Goal: Transaction & Acquisition: Obtain resource

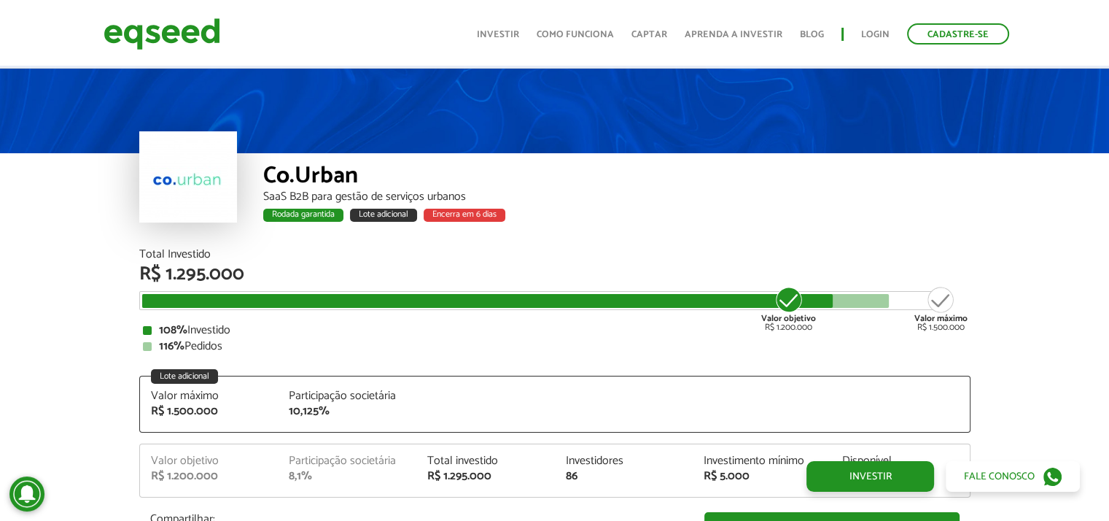
scroll to position [1021, 0]
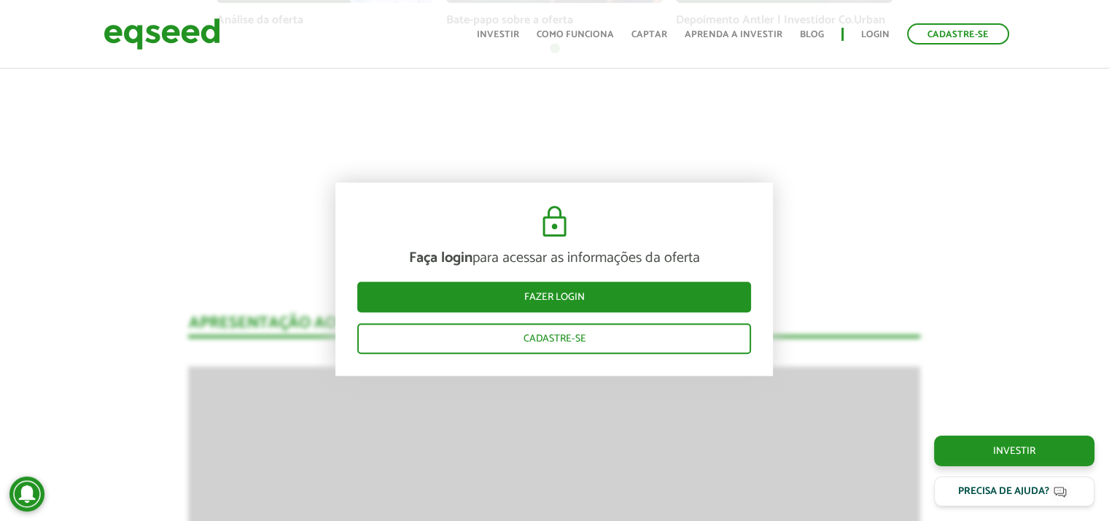
scroll to position [1458, 0]
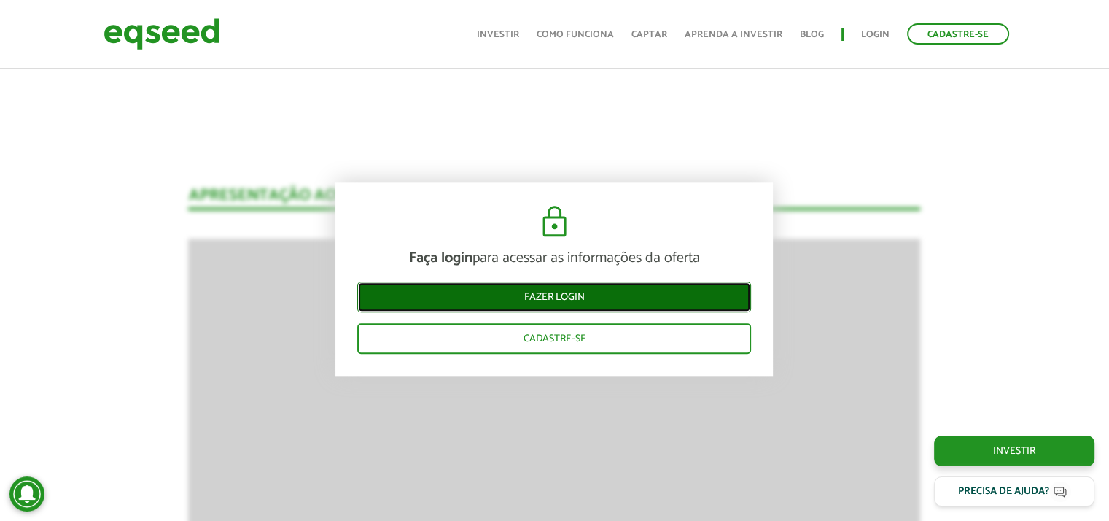
click at [572, 295] on link "Fazer login" at bounding box center [554, 296] width 394 height 31
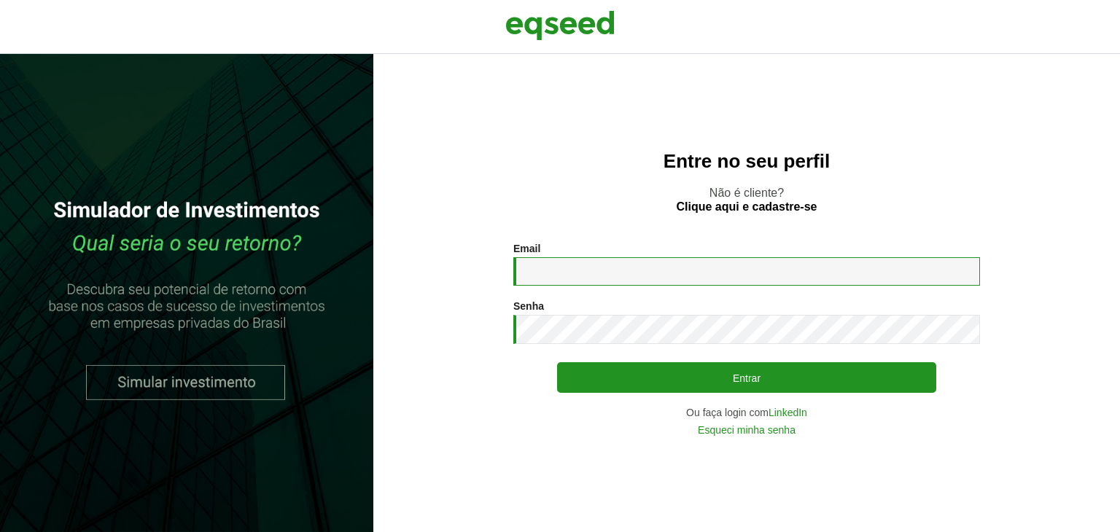
click at [571, 262] on input "Email *" at bounding box center [746, 271] width 467 height 28
paste input "**********"
type input "**********"
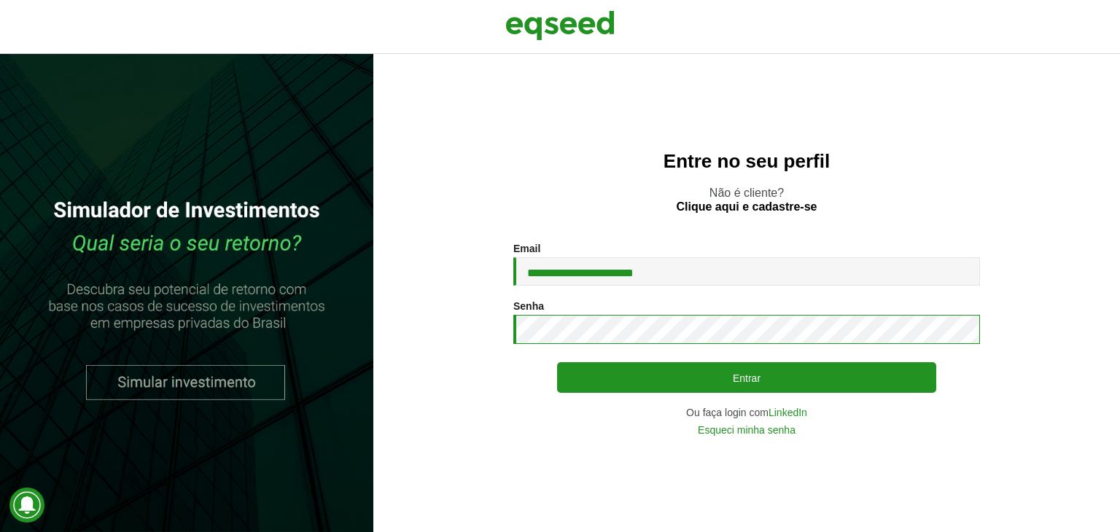
click at [557, 362] on button "Entrar" at bounding box center [746, 377] width 379 height 31
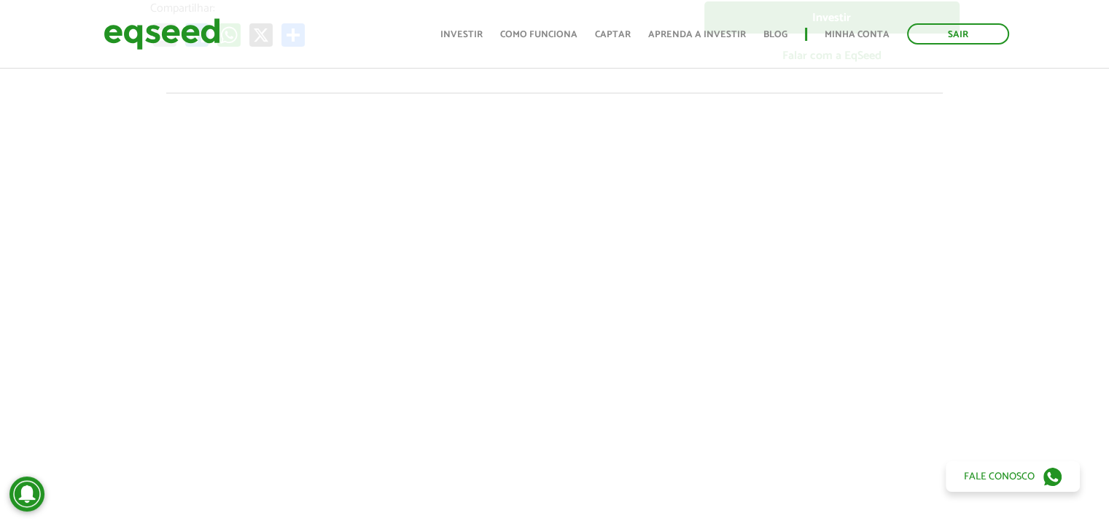
scroll to position [583, 0]
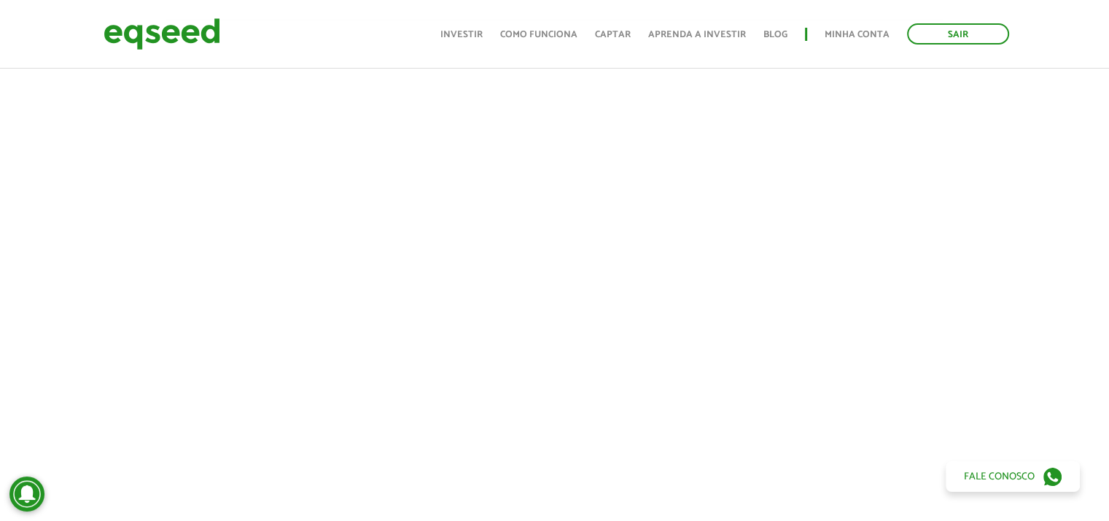
click at [988, 182] on div at bounding box center [554, 268] width 1109 height 497
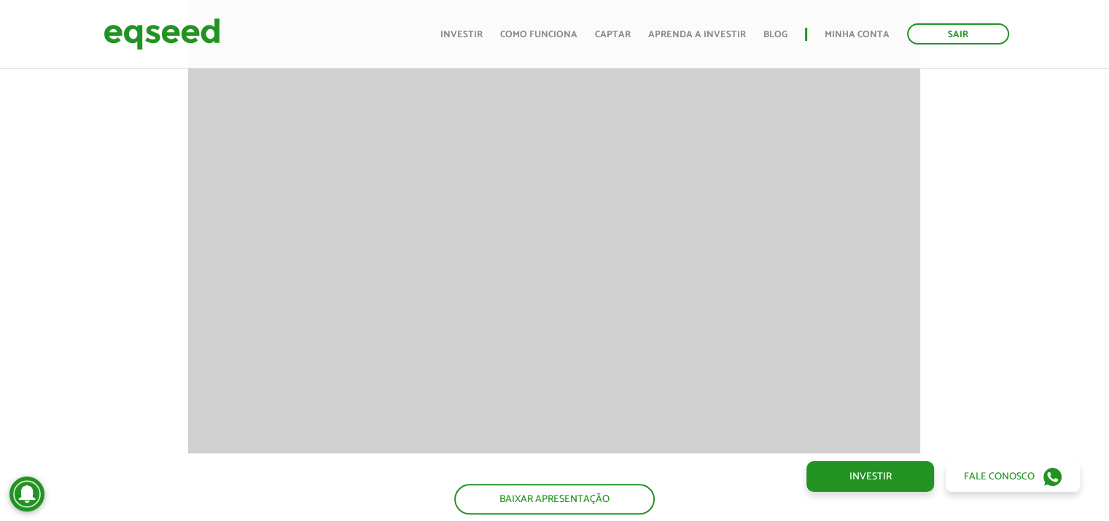
scroll to position [1531, 0]
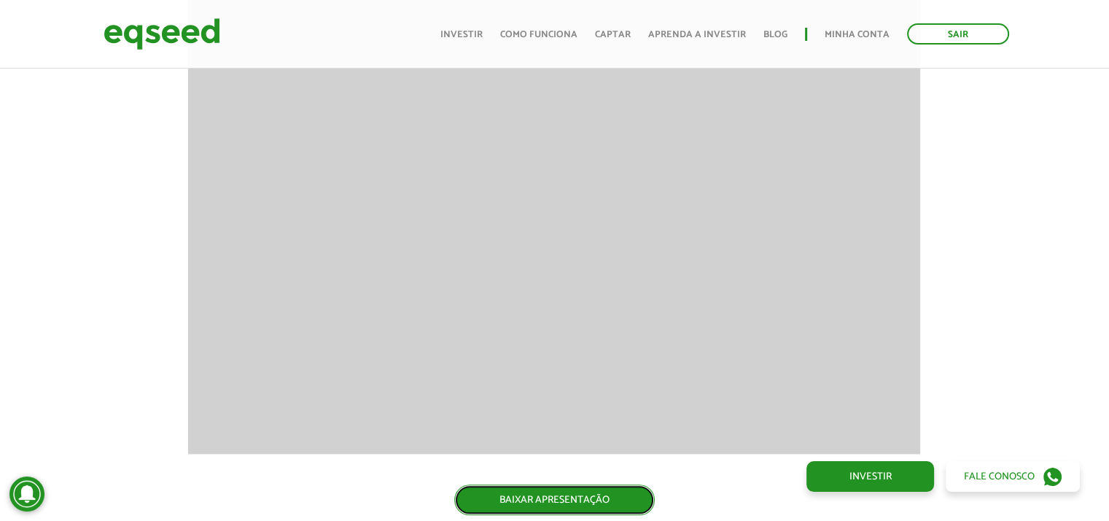
click at [542, 491] on link "BAIXAR APRESENTAÇÃO" at bounding box center [554, 499] width 201 height 31
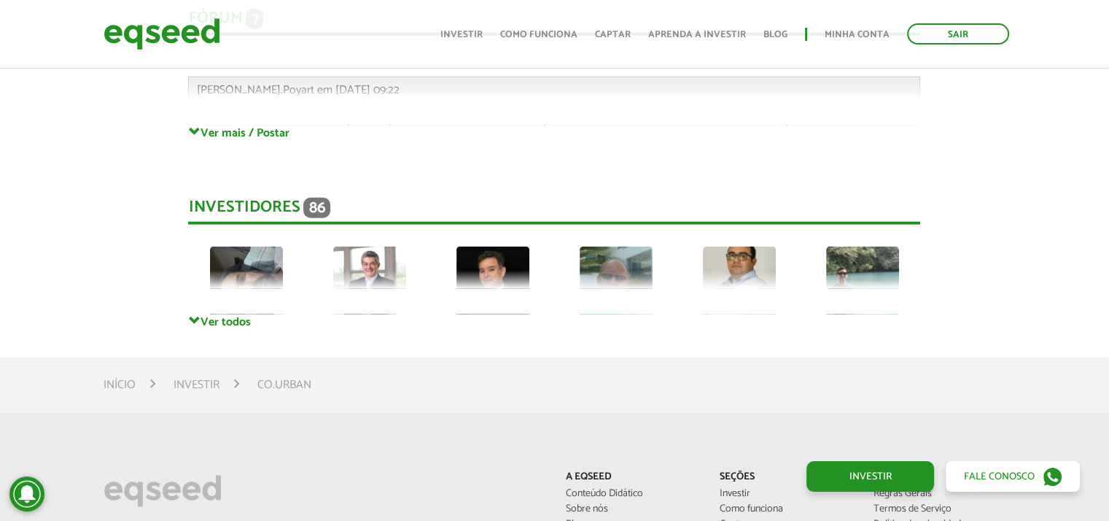
scroll to position [3573, 0]
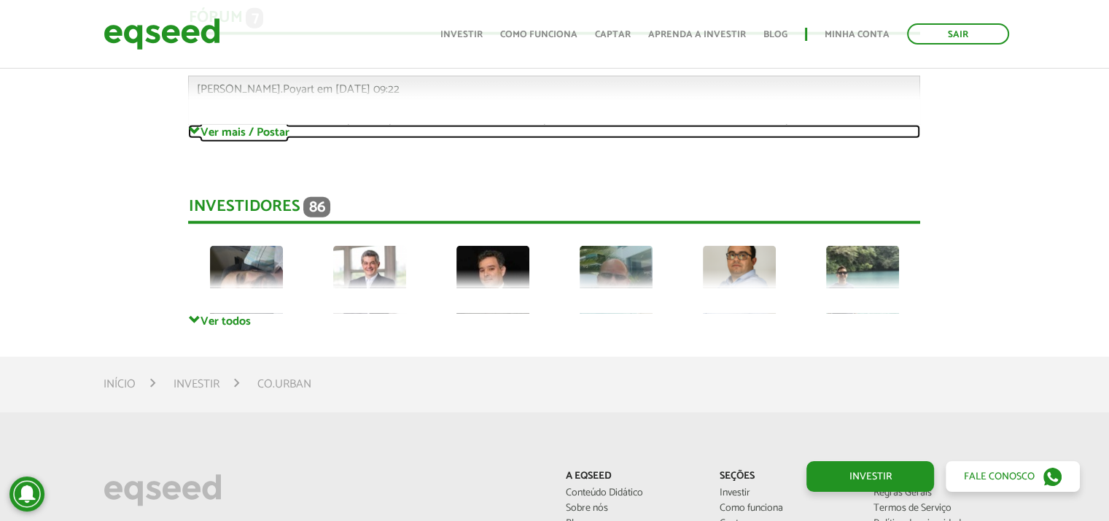
click at [226, 126] on link "Ver mais / Postar" at bounding box center [554, 132] width 732 height 14
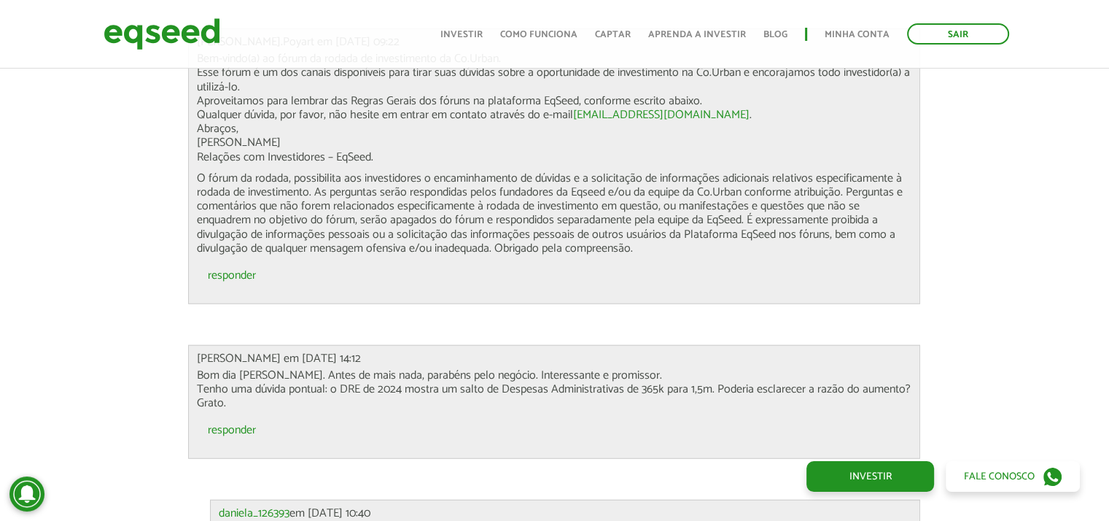
scroll to position [3646, 0]
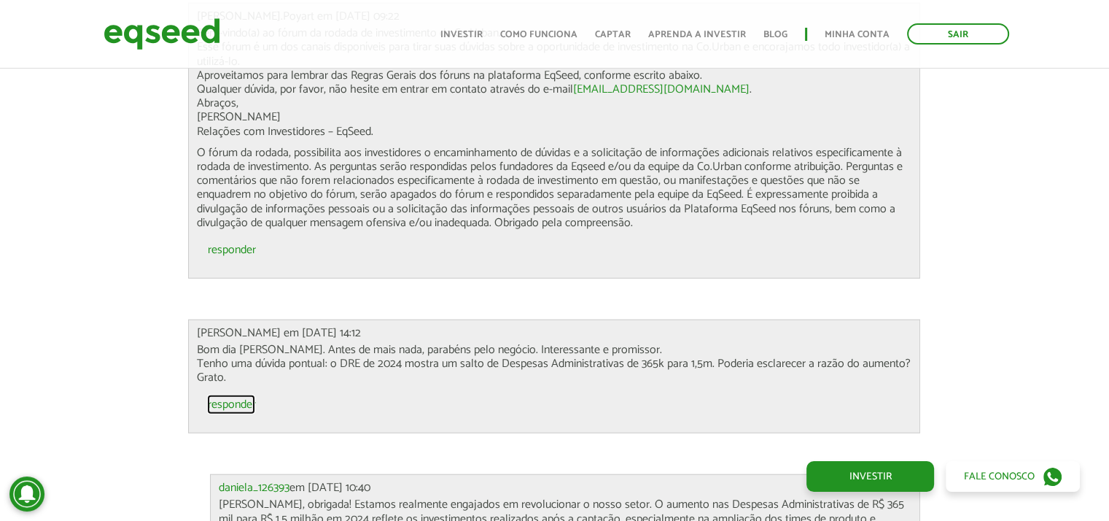
click at [230, 402] on link "responder" at bounding box center [231, 405] width 48 height 12
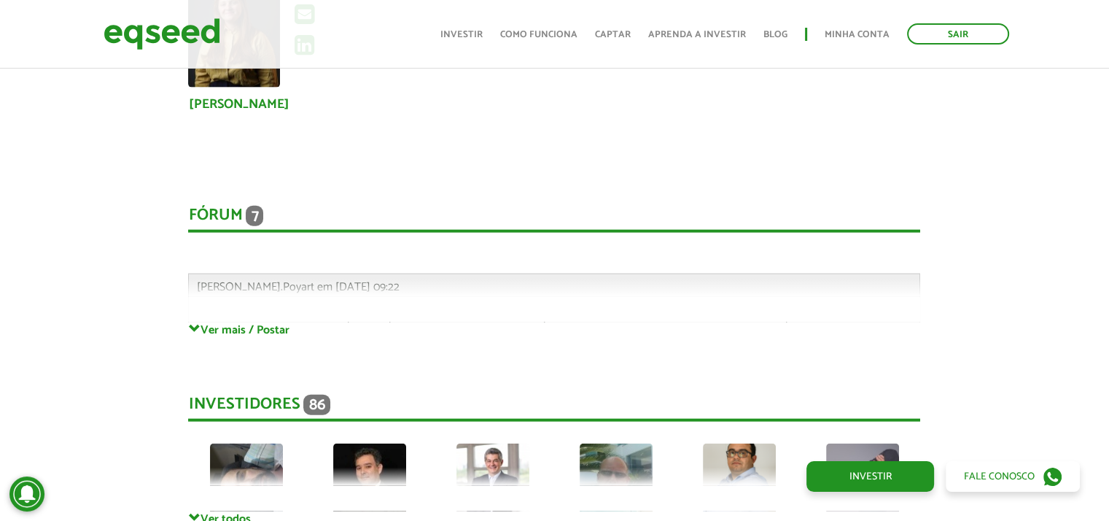
scroll to position [3354, 0]
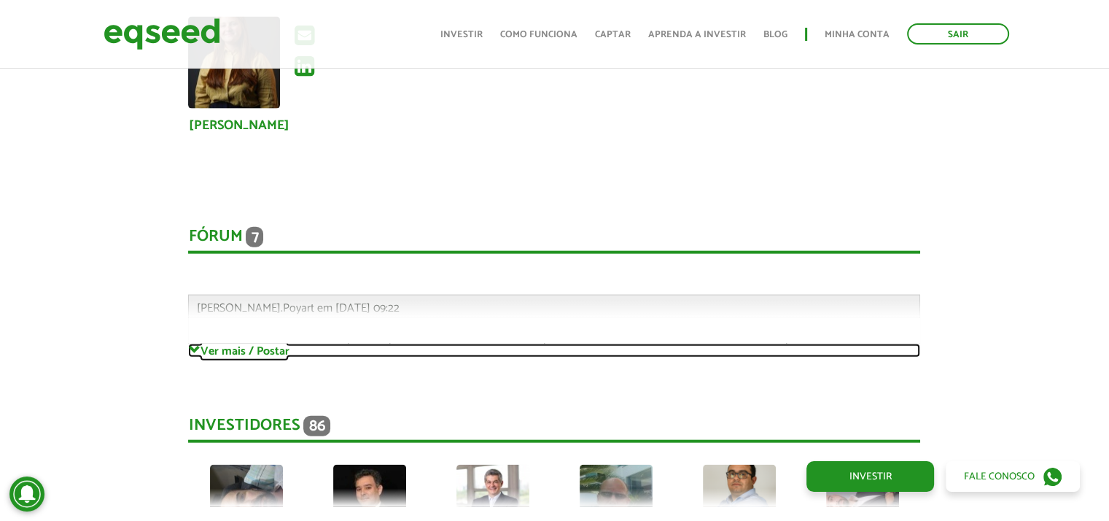
click at [257, 347] on link "Ver mais / Postar" at bounding box center [554, 350] width 732 height 14
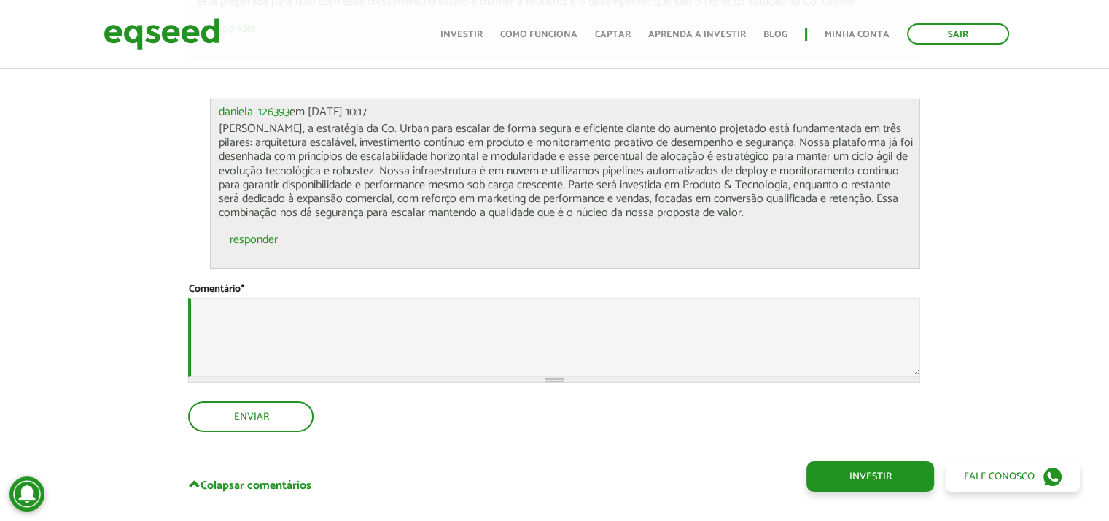
scroll to position [4740, 0]
click at [248, 235] on link "responder" at bounding box center [253, 240] width 48 height 12
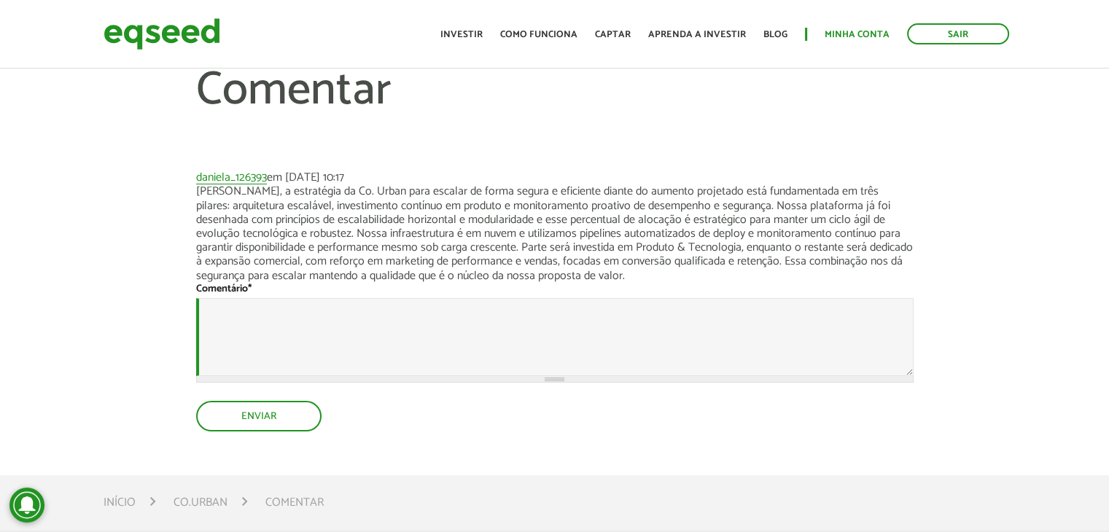
click at [870, 42] on ul "Início Investir Como funciona Captar Aprenda a investir Blog Minha conta Sair" at bounding box center [724, 33] width 583 height 21
click at [852, 34] on link "Minha conta" at bounding box center [857, 34] width 65 height 9
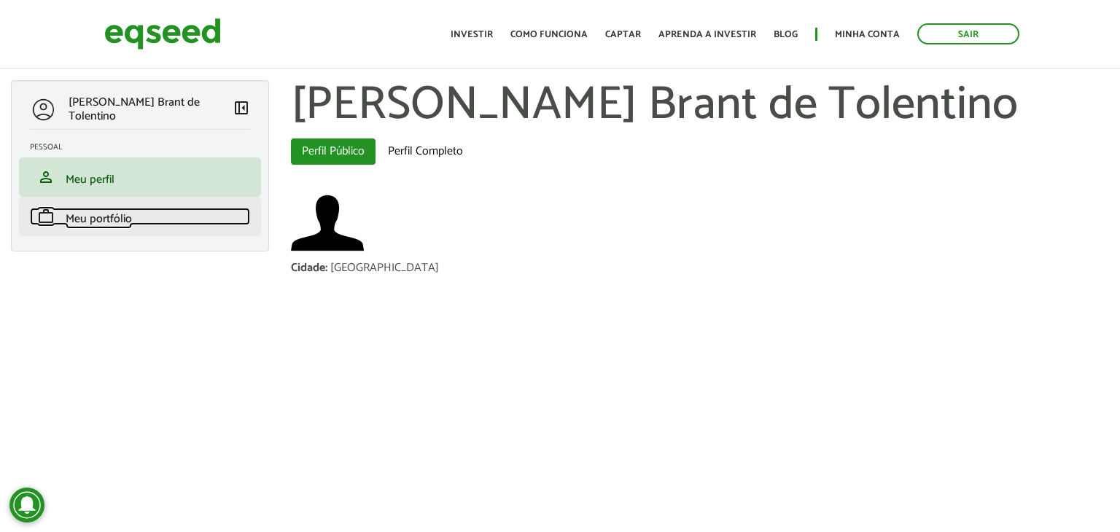
click at [117, 219] on span "Meu portfólio" at bounding box center [99, 219] width 66 height 20
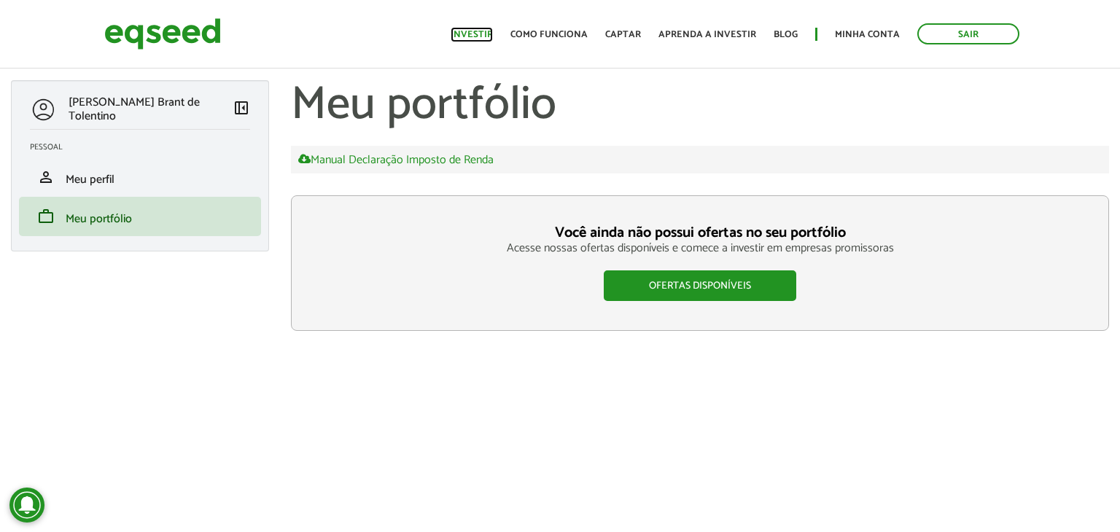
click at [464, 30] on link "Investir" at bounding box center [472, 34] width 42 height 9
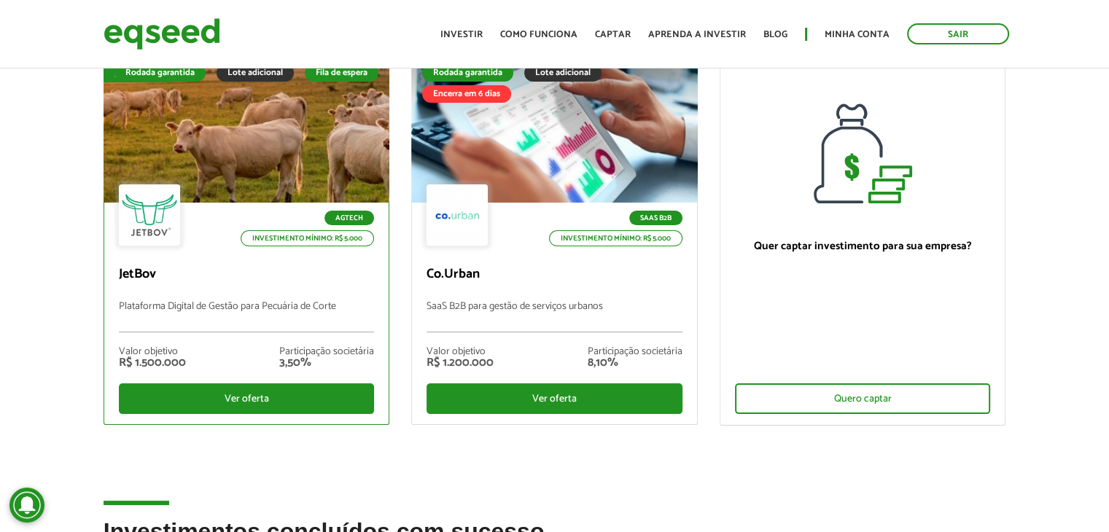
scroll to position [146, 0]
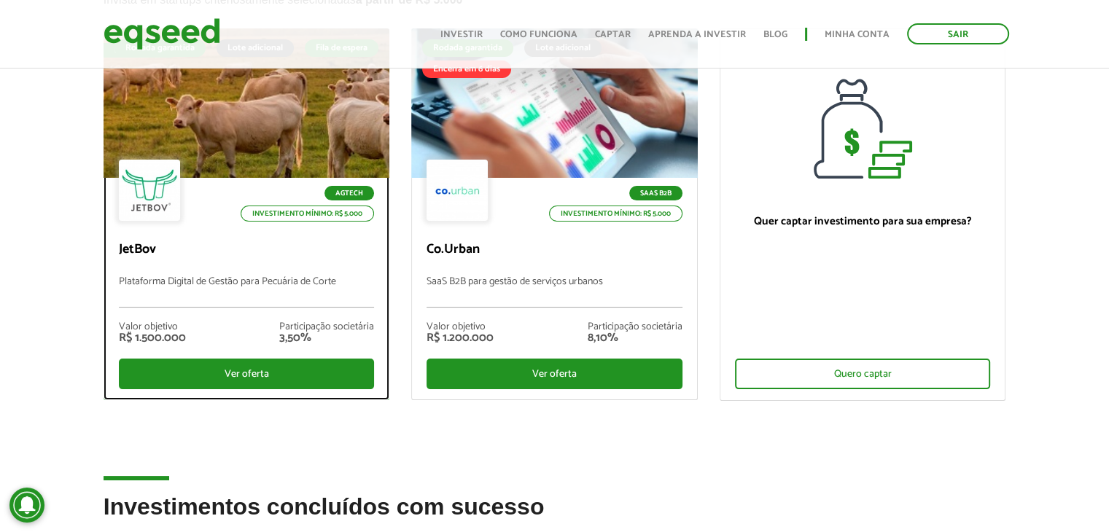
click at [232, 129] on div at bounding box center [245, 103] width 343 height 179
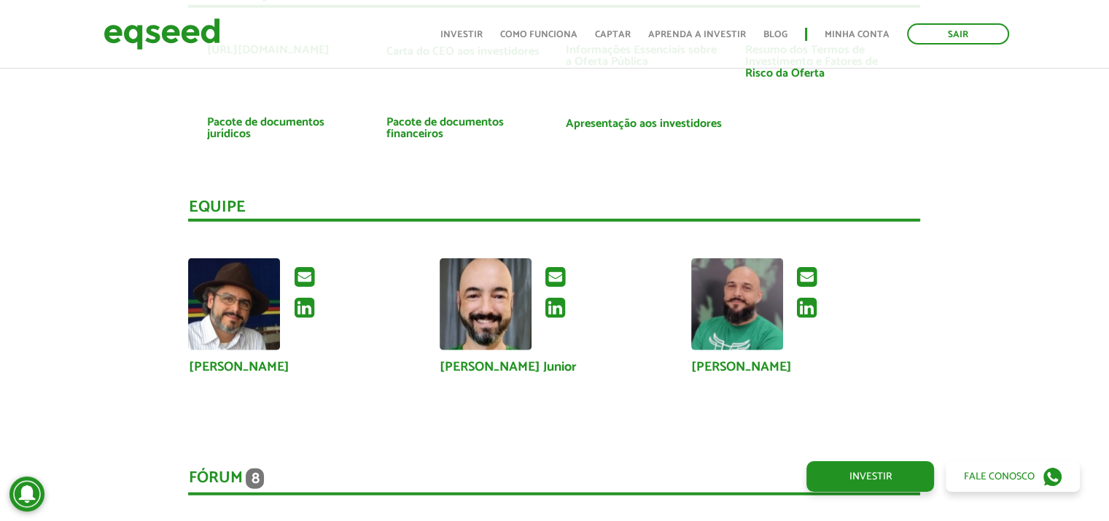
scroll to position [3780, 0]
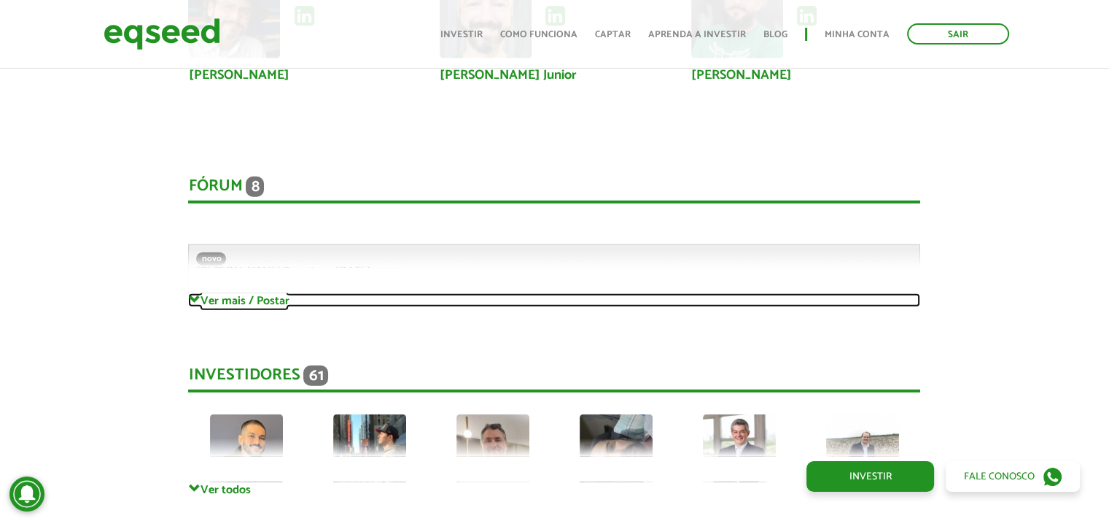
click at [234, 300] on link "Ver mais / Postar" at bounding box center [554, 300] width 732 height 14
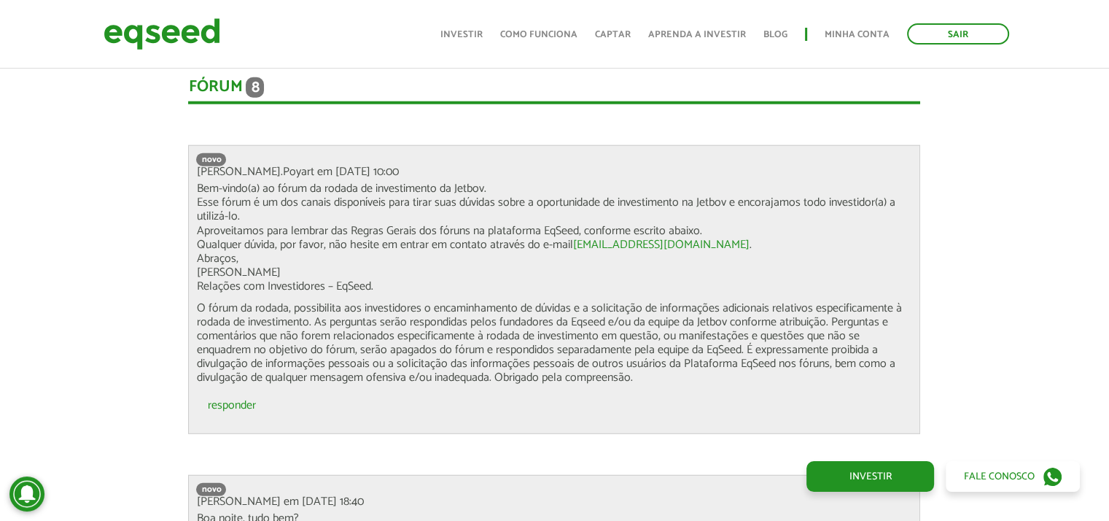
scroll to position [4072, 0]
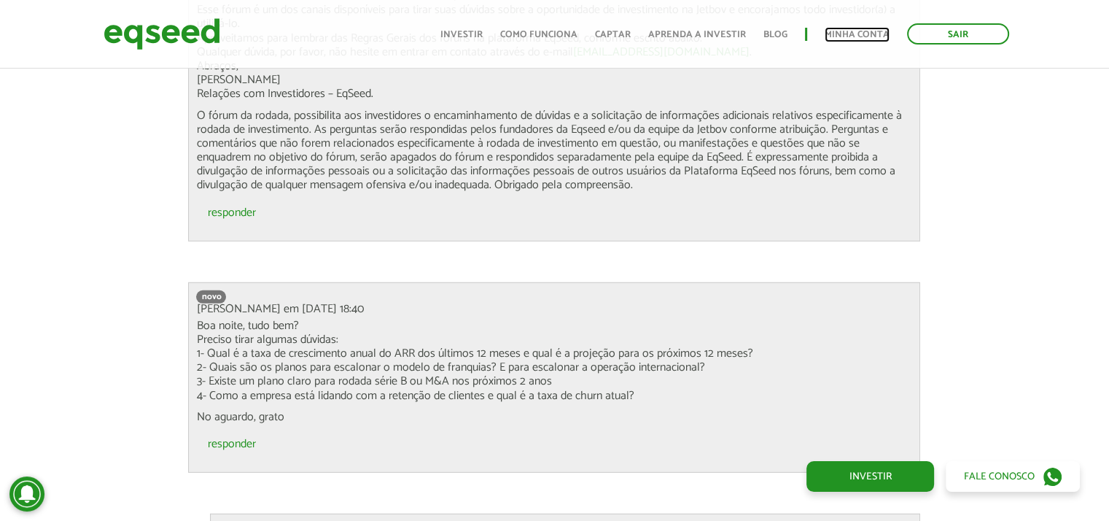
click at [858, 30] on link "Minha conta" at bounding box center [857, 34] width 65 height 9
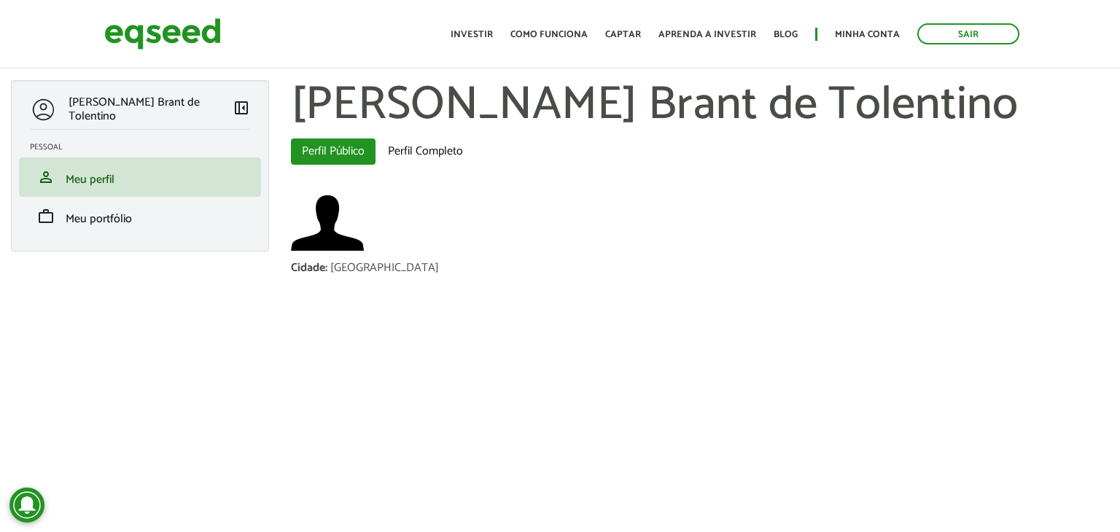
click at [458, 39] on ul "Início Investir Como funciona Captar Aprenda a investir Blog Minha conta Sair" at bounding box center [734, 33] width 583 height 21
click at [491, 31] on link "Investir" at bounding box center [472, 34] width 42 height 9
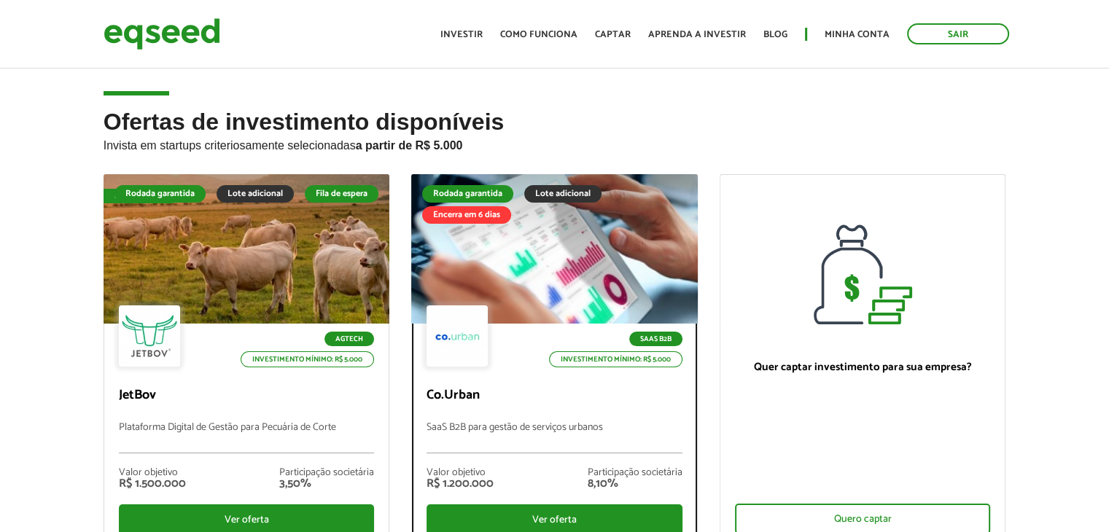
click at [474, 255] on div at bounding box center [554, 249] width 343 height 179
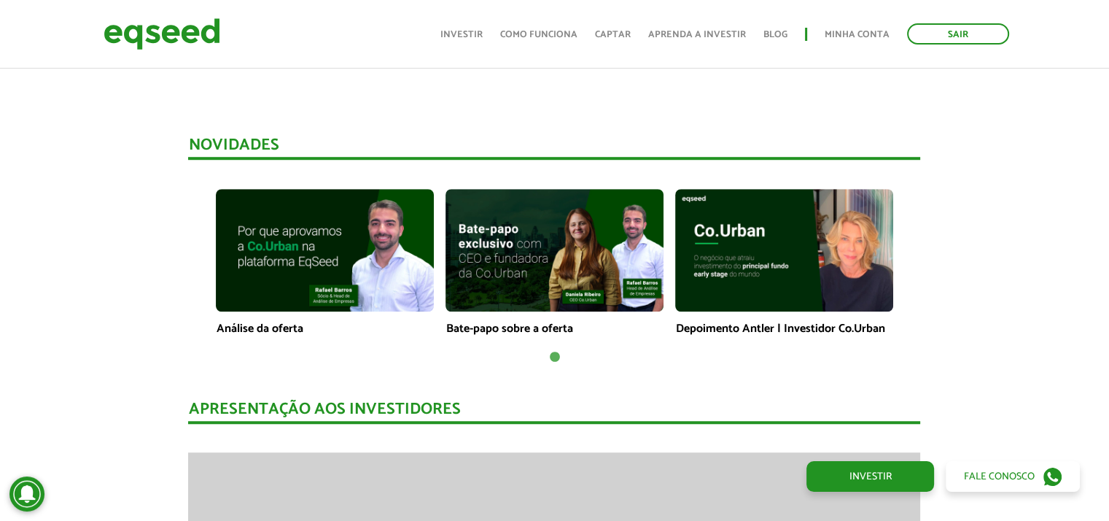
scroll to position [1094, 0]
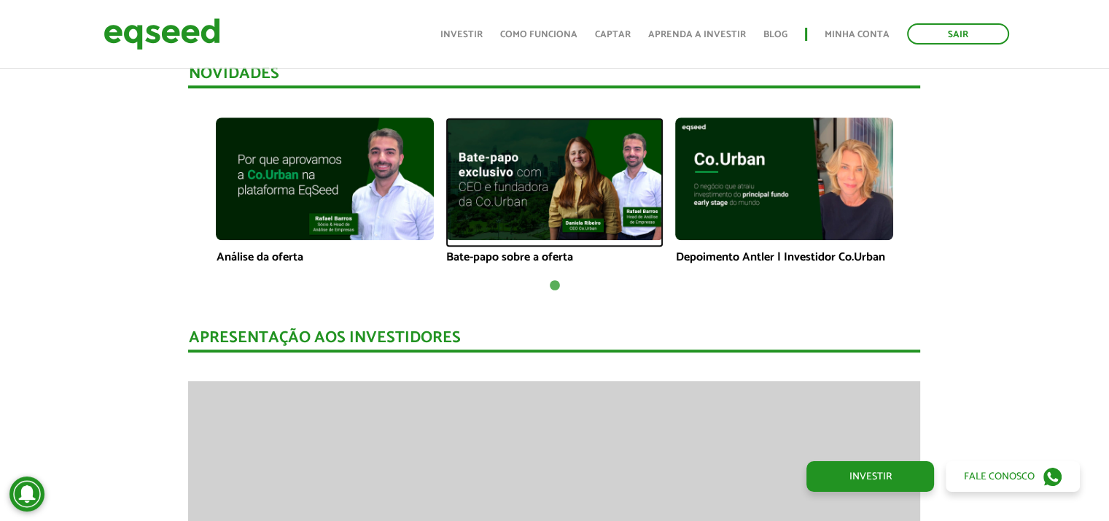
click at [557, 170] on img at bounding box center [555, 178] width 218 height 123
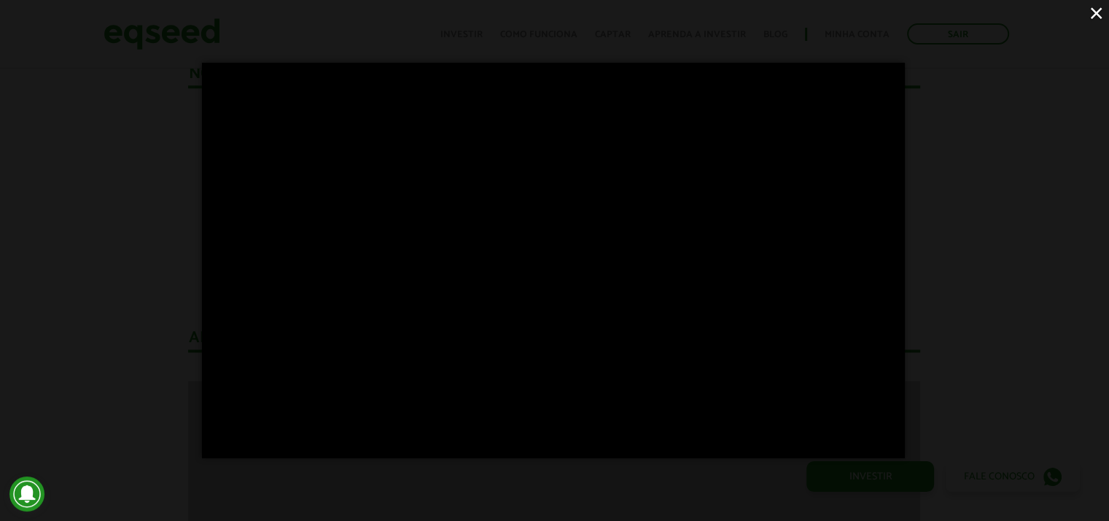
drag, startPoint x: 1062, startPoint y: 179, endPoint x: 949, endPoint y: 156, distance: 115.3
click at [1062, 179] on div "×" at bounding box center [554, 260] width 1109 height 521
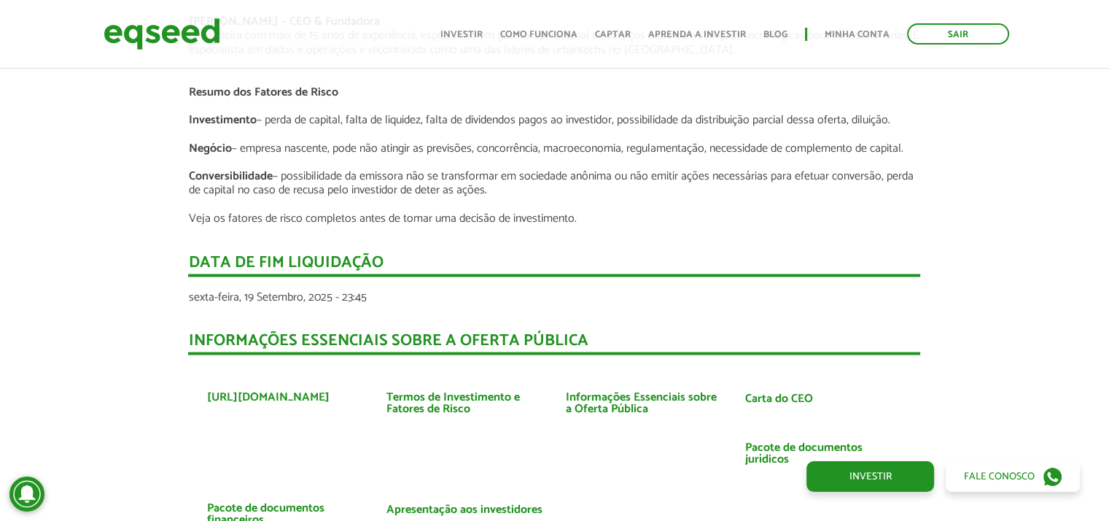
scroll to position [2844, 0]
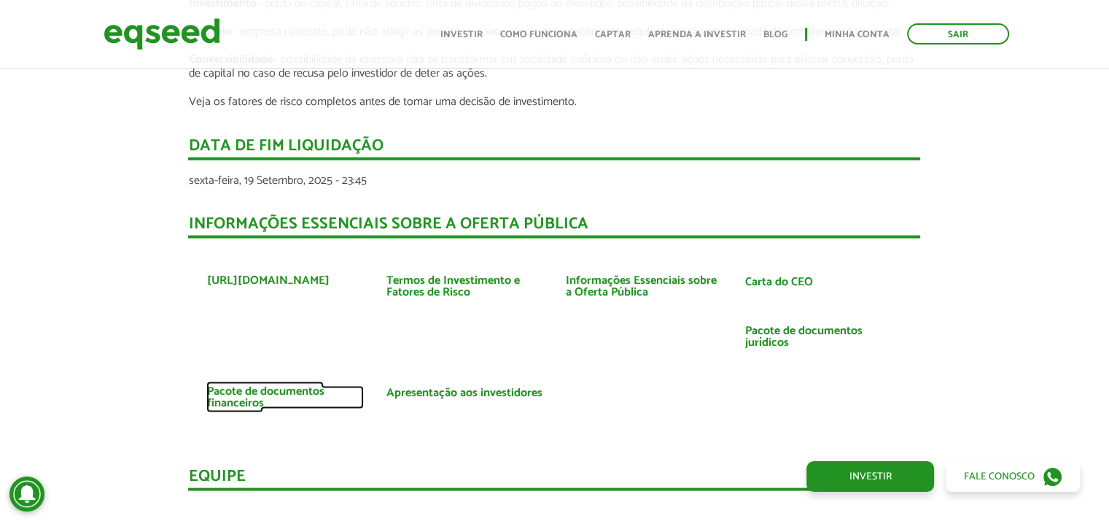
click at [239, 397] on link "Pacote de documentos financeiros" at bounding box center [285, 397] width 158 height 23
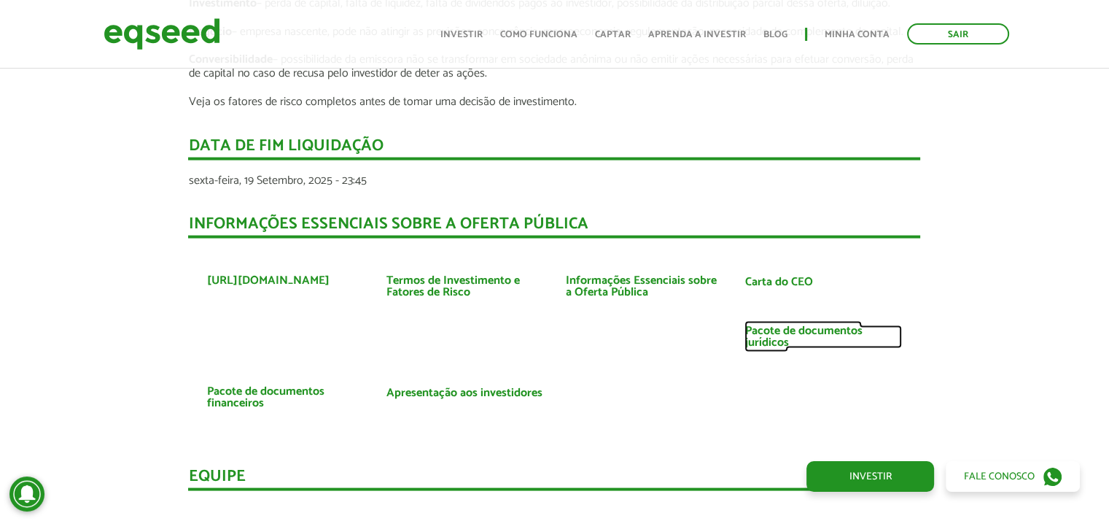
click at [761, 332] on link "Pacote de documentos jurídicos" at bounding box center [824, 336] width 158 height 23
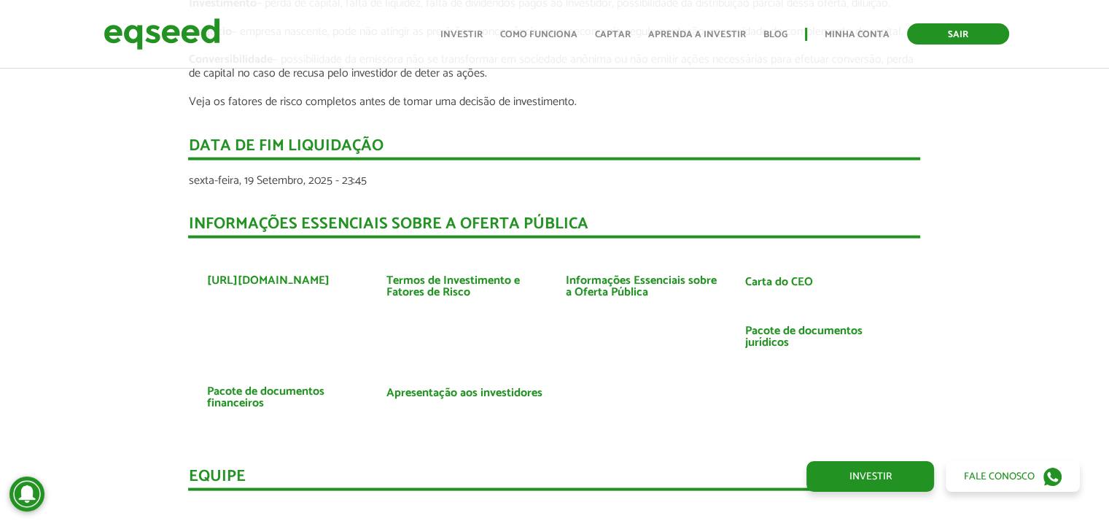
click at [960, 34] on link "Sair" at bounding box center [958, 33] width 102 height 21
